Goal: Task Accomplishment & Management: Manage account settings

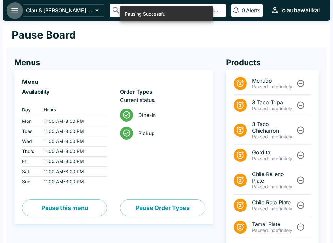
click at [12, 12] on icon "open drawer" at bounding box center [14, 10] width 7 height 5
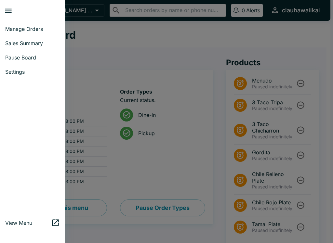
click at [34, 25] on link "Manage Orders" at bounding box center [32, 29] width 65 height 14
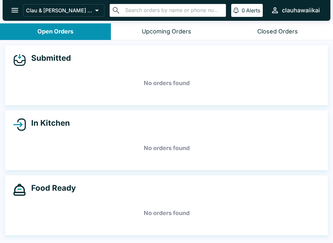
click at [11, 11] on icon "open drawer" at bounding box center [14, 10] width 9 height 9
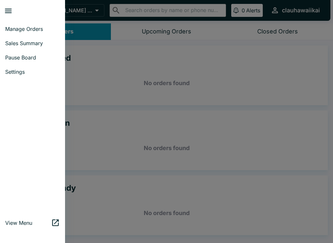
click at [13, 31] on span "Manage Orders" at bounding box center [32, 29] width 55 height 6
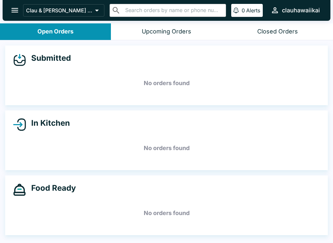
click at [15, 18] on button "open drawer" at bounding box center [14, 10] width 17 height 17
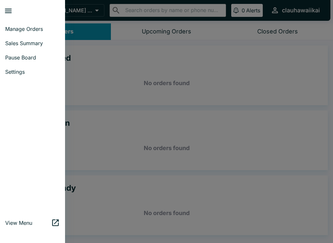
click at [10, 58] on span "Pause Board" at bounding box center [32, 57] width 55 height 6
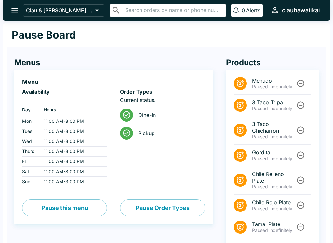
click at [12, 10] on icon "open drawer" at bounding box center [14, 10] width 7 height 5
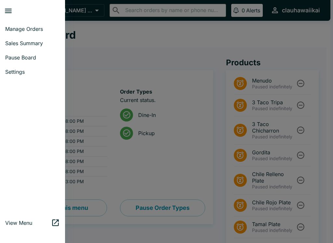
click at [10, 28] on span "Manage Orders" at bounding box center [32, 29] width 55 height 6
